Goal: Information Seeking & Learning: Learn about a topic

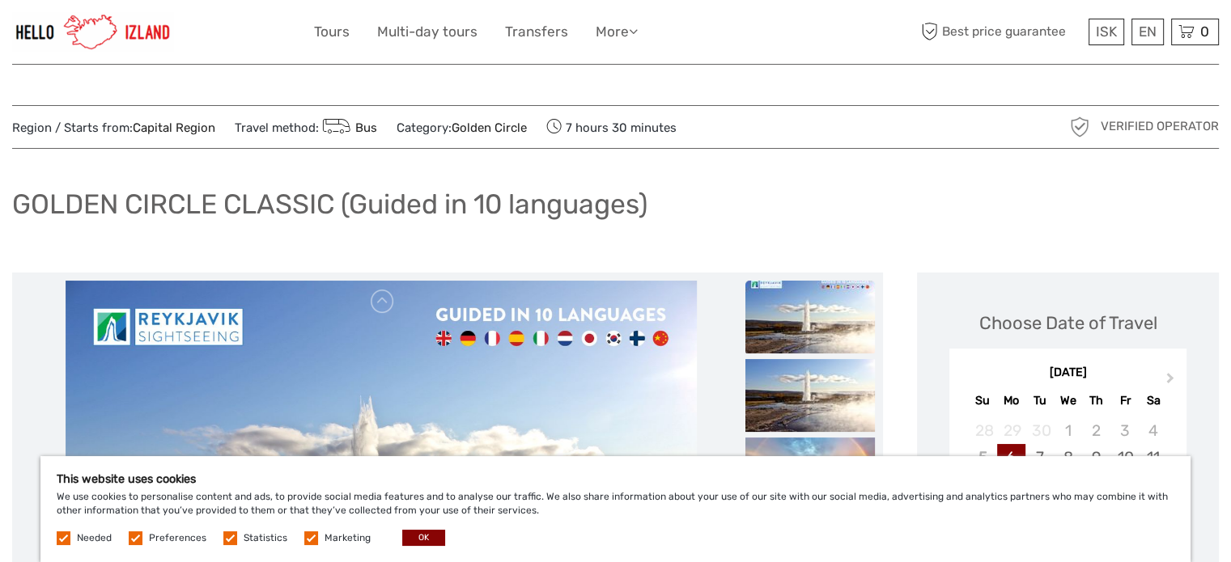
click at [405, 529] on div "This website uses cookies We use cookies to personalise content and ads, to pro…" at bounding box center [615, 509] width 1150 height 106
click at [408, 536] on button "OK" at bounding box center [423, 538] width 43 height 16
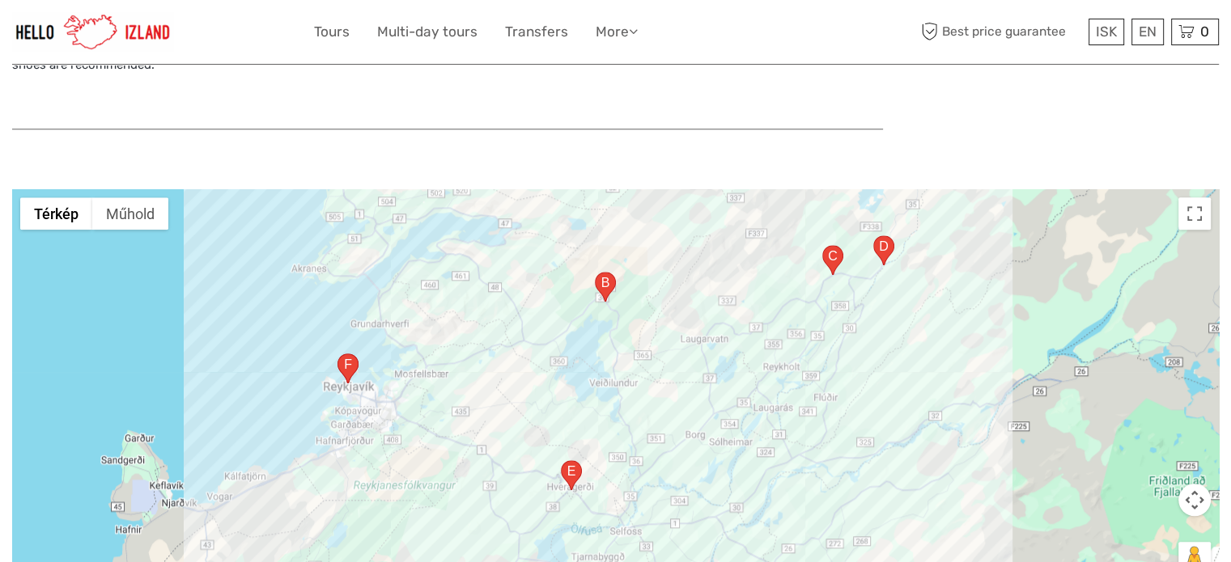
scroll to position [1715, 0]
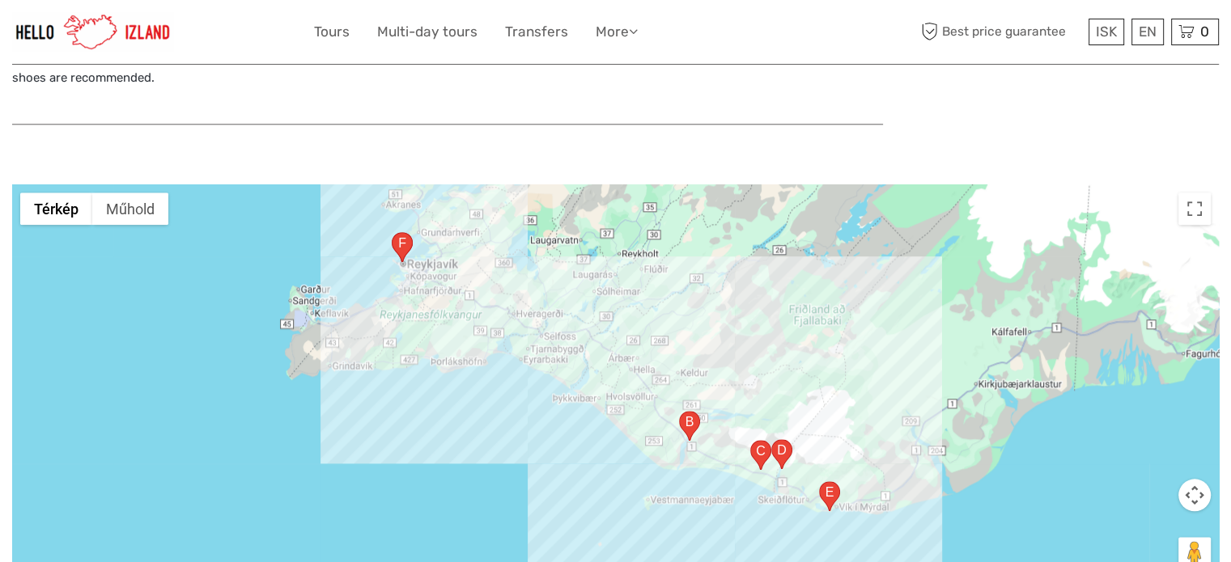
scroll to position [1792, 0]
